Goal: Information Seeking & Learning: Learn about a topic

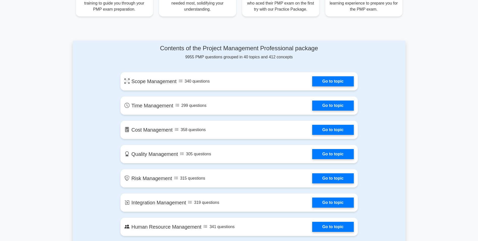
scroll to position [227, 0]
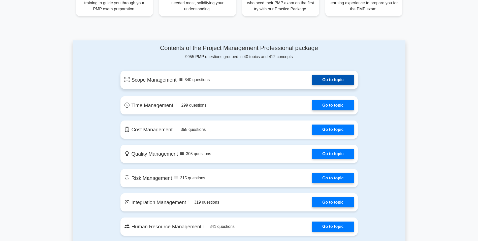
click at [340, 82] on link "Go to topic" at bounding box center [332, 80] width 41 height 10
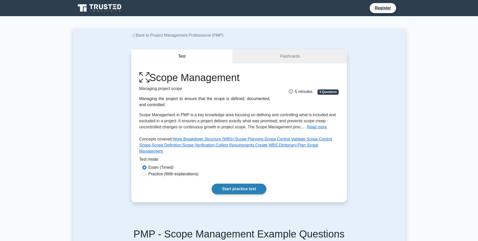
click at [254, 185] on link "Start practice test" at bounding box center [239, 188] width 55 height 11
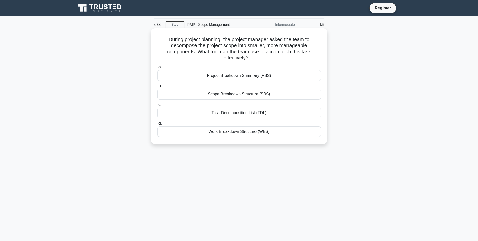
drag, startPoint x: 184, startPoint y: 40, endPoint x: 257, endPoint y: 58, distance: 76.0
click at [257, 58] on h5 "During project planning, the project manager asked the team to decompose the pr…" at bounding box center [239, 48] width 164 height 25
drag, startPoint x: 212, startPoint y: 132, endPoint x: 269, endPoint y: 134, distance: 57.3
click at [269, 134] on div "Work Breakdown Structure (WBS)" at bounding box center [239, 131] width 163 height 11
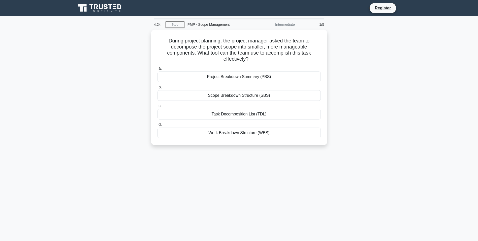
click at [120, 123] on div "During project planning, the project manager asked the team to decompose the pr…" at bounding box center [239, 90] width 333 height 122
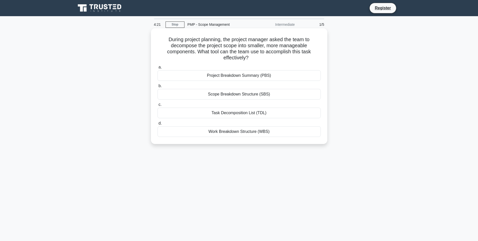
drag, startPoint x: 207, startPoint y: 76, endPoint x: 272, endPoint y: 78, distance: 64.8
click at [272, 78] on div "Project Breakdown Summary (PBS)" at bounding box center [239, 75] width 163 height 11
